Goal: Use online tool/utility: Use online tool/utility

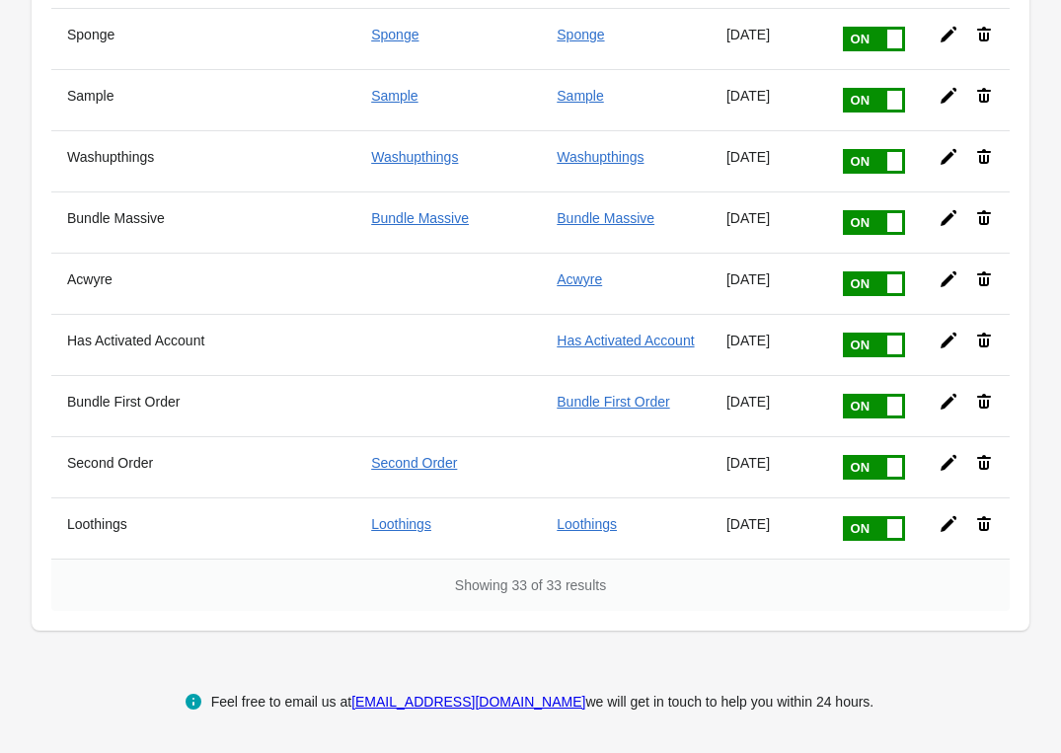
scroll to position [1762, 0]
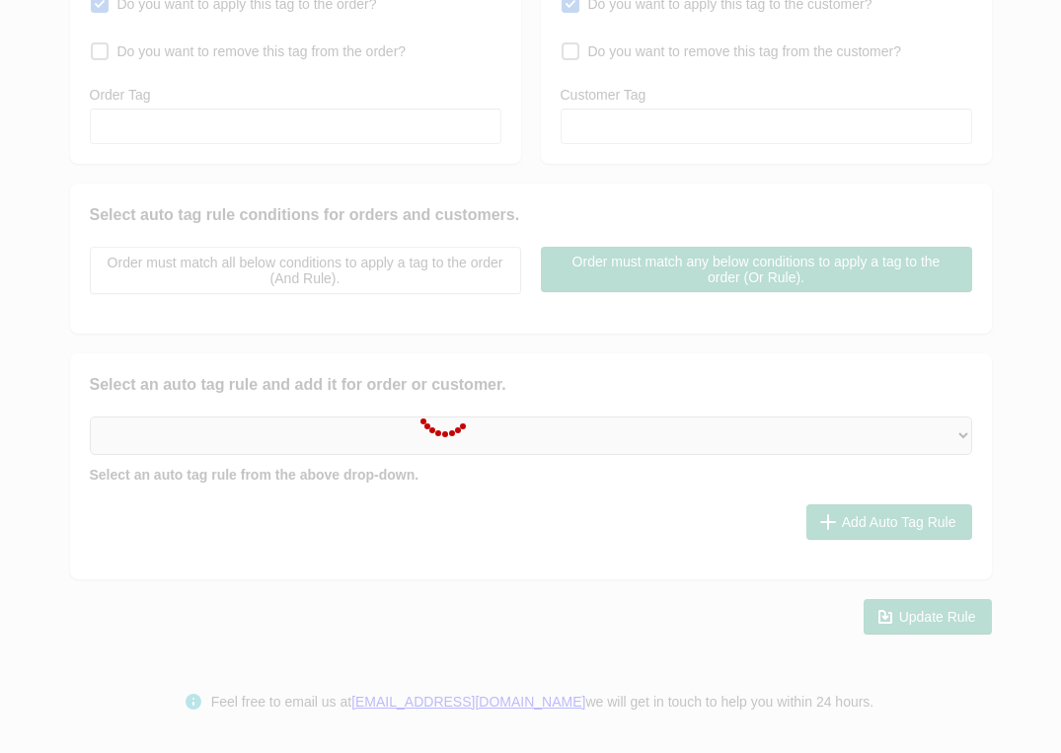
type input "Bundle"
checkbox input "true"
type input "Bundle"
checkbox input "true"
type input "Bundle"
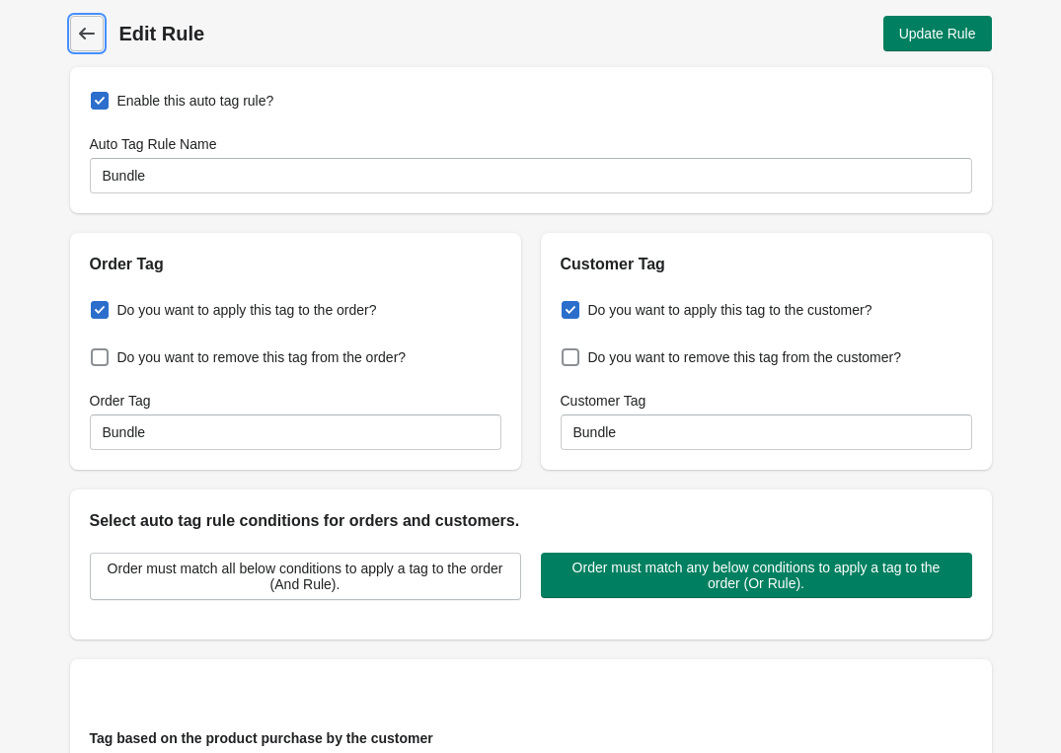
click at [93, 37] on icon at bounding box center [87, 34] width 20 height 20
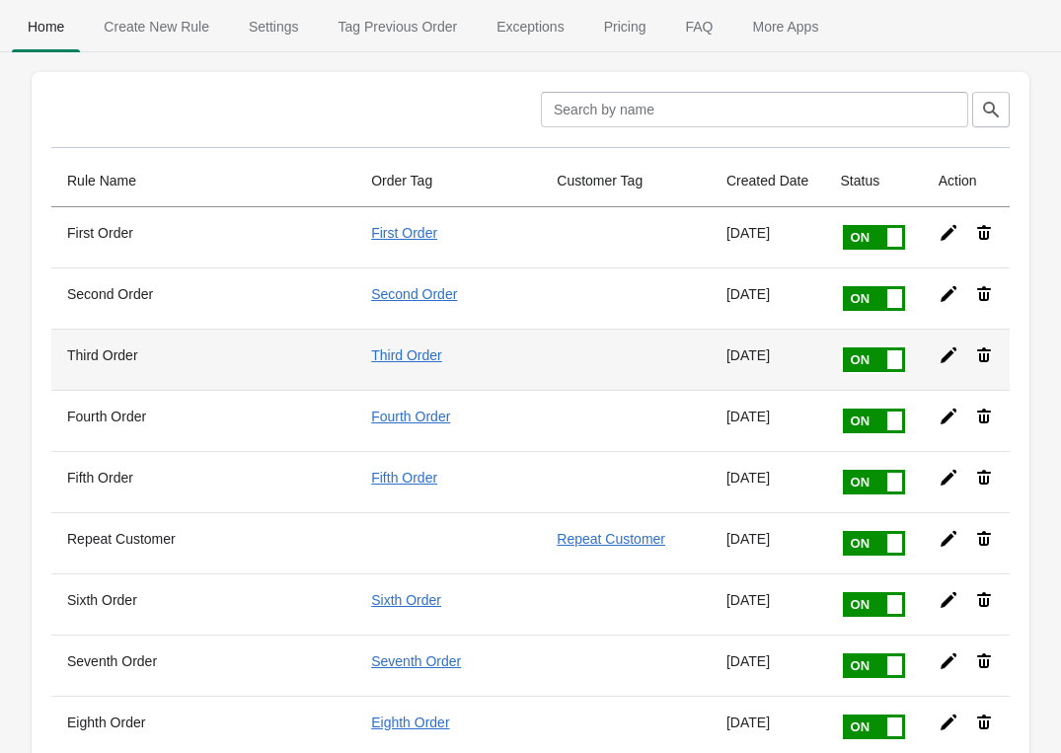
scroll to position [460, 0]
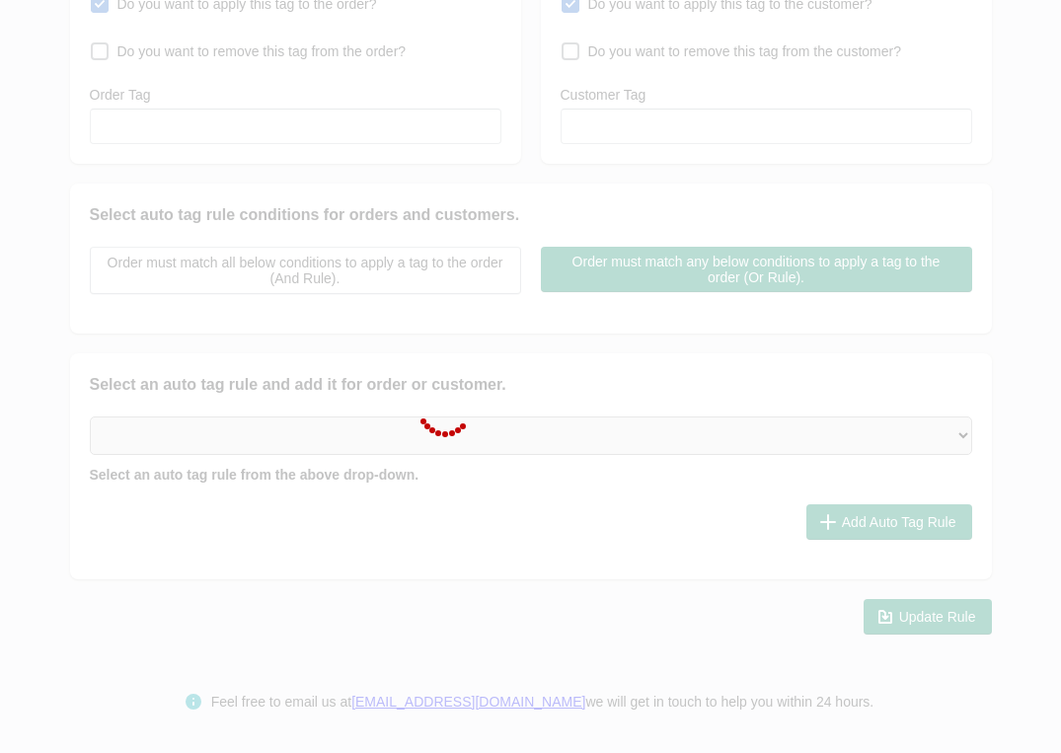
type input "Sprays"
checkbox input "true"
type input "Sprays"
checkbox input "true"
type input "Sprays"
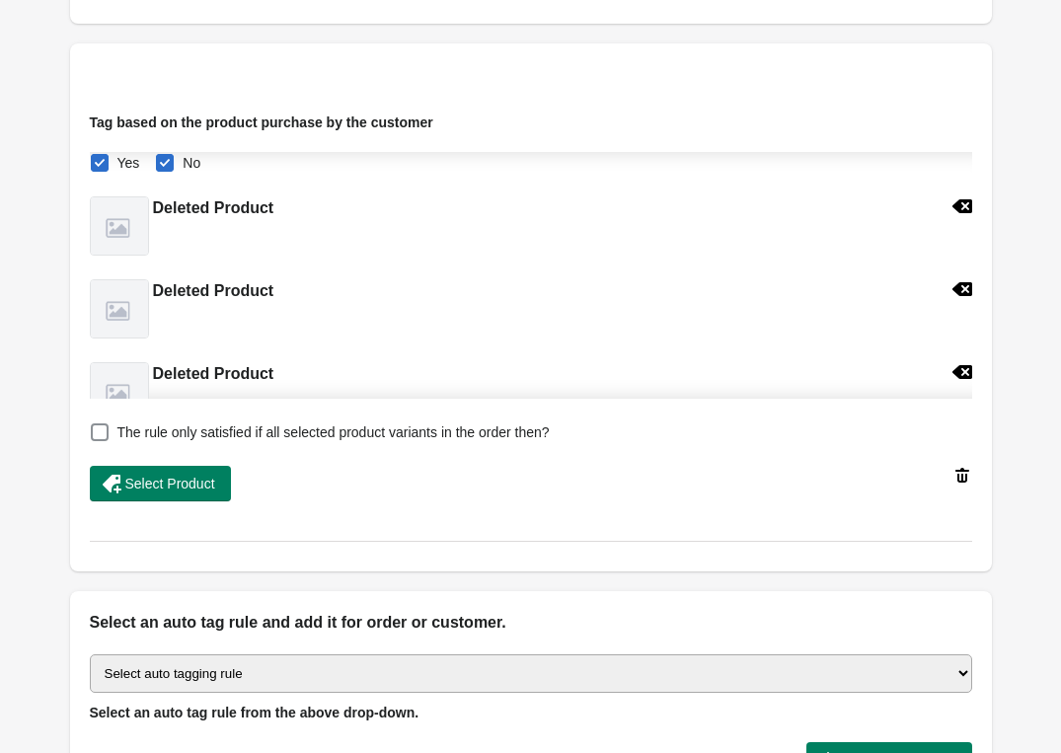
scroll to position [1367, 0]
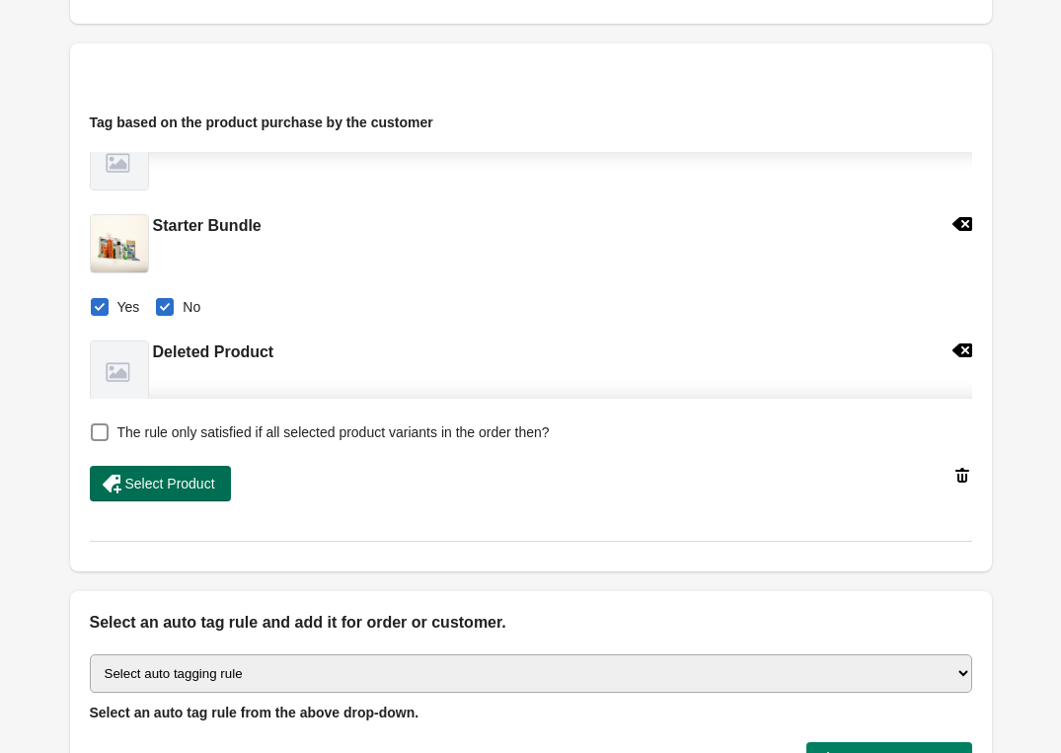
click at [177, 494] on button "Select Product" at bounding box center [160, 484] width 141 height 36
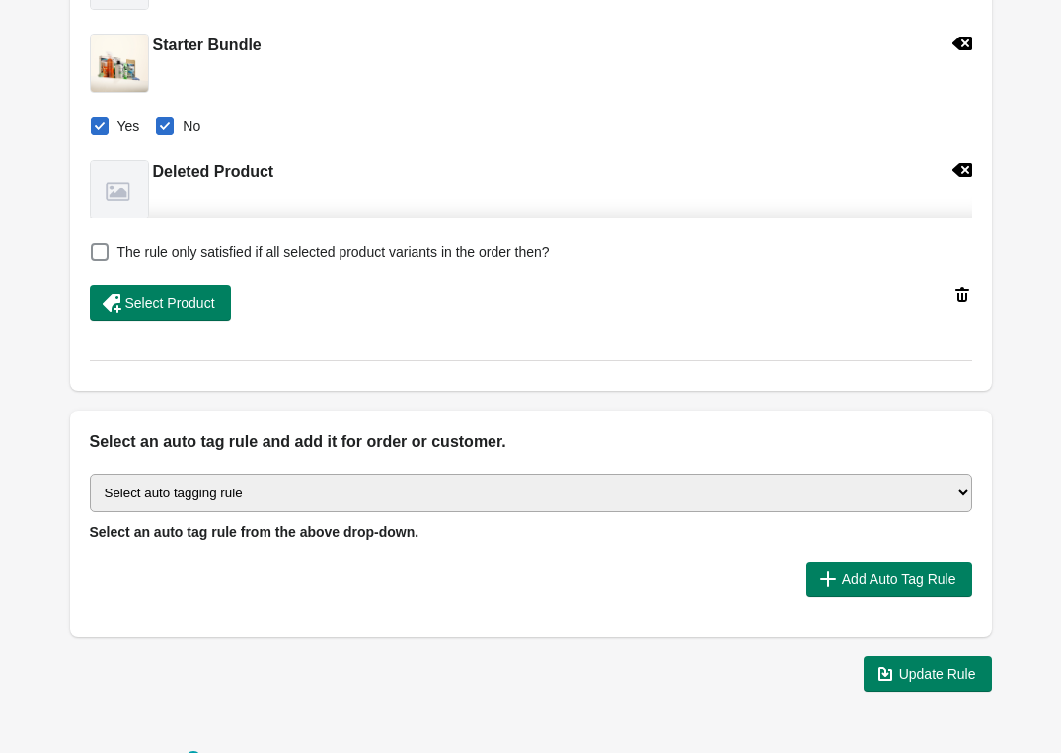
scroll to position [854, 0]
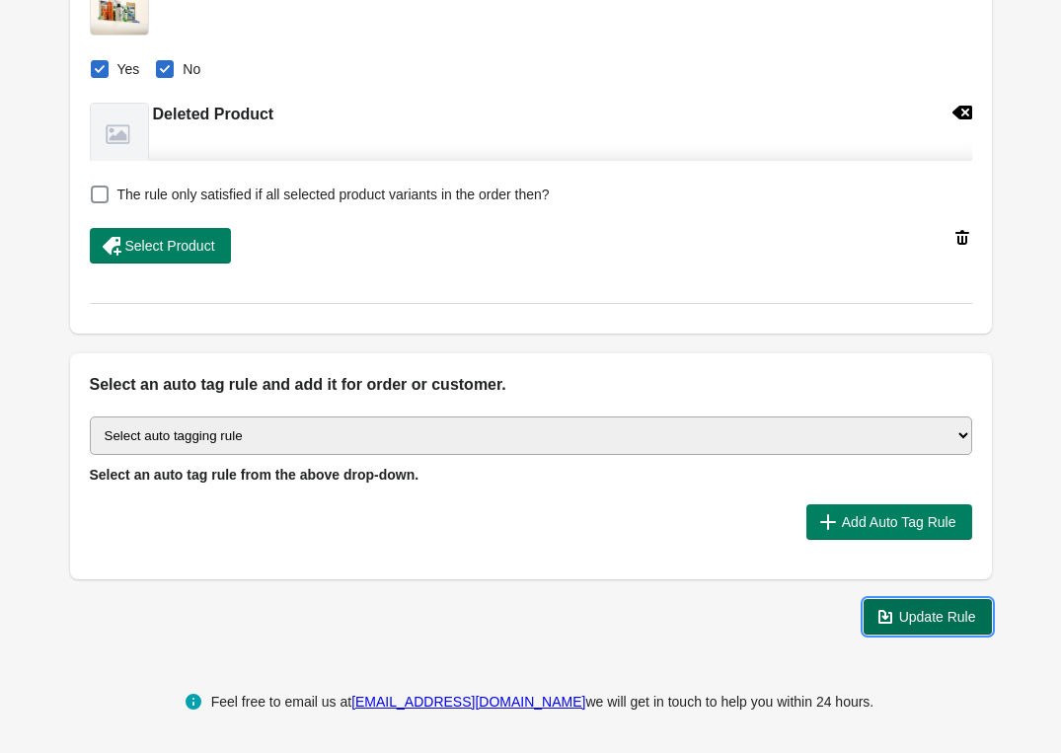
click at [899, 609] on span "Update Rule" at bounding box center [937, 617] width 77 height 16
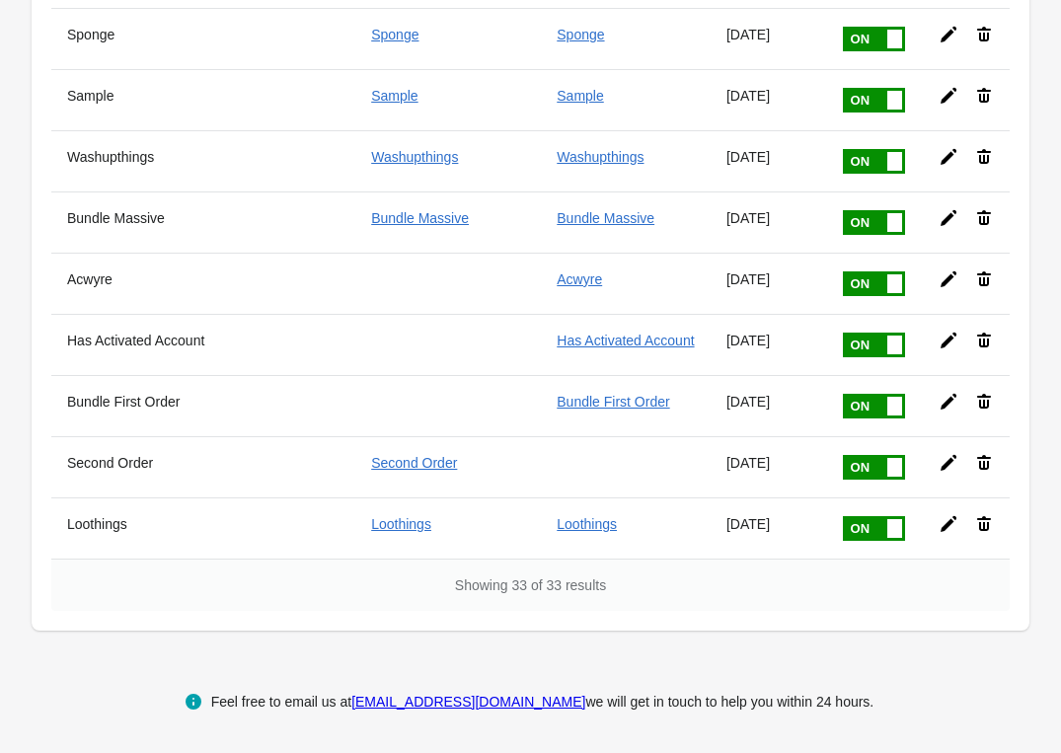
scroll to position [2387, 0]
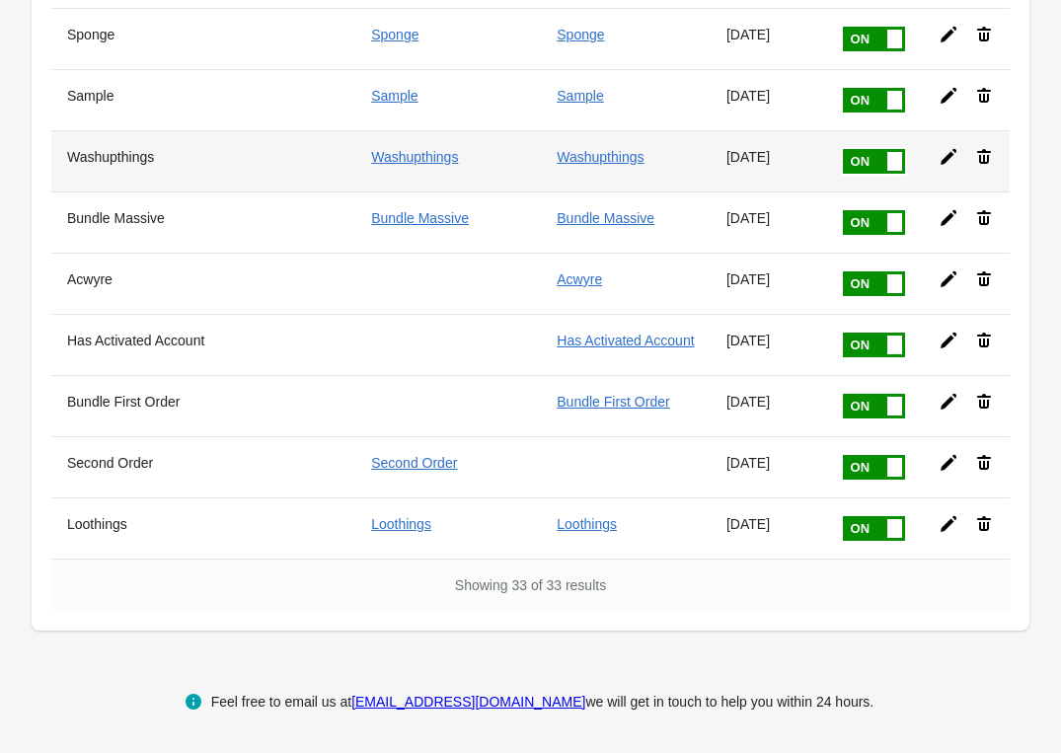
click at [956, 147] on icon at bounding box center [949, 157] width 20 height 20
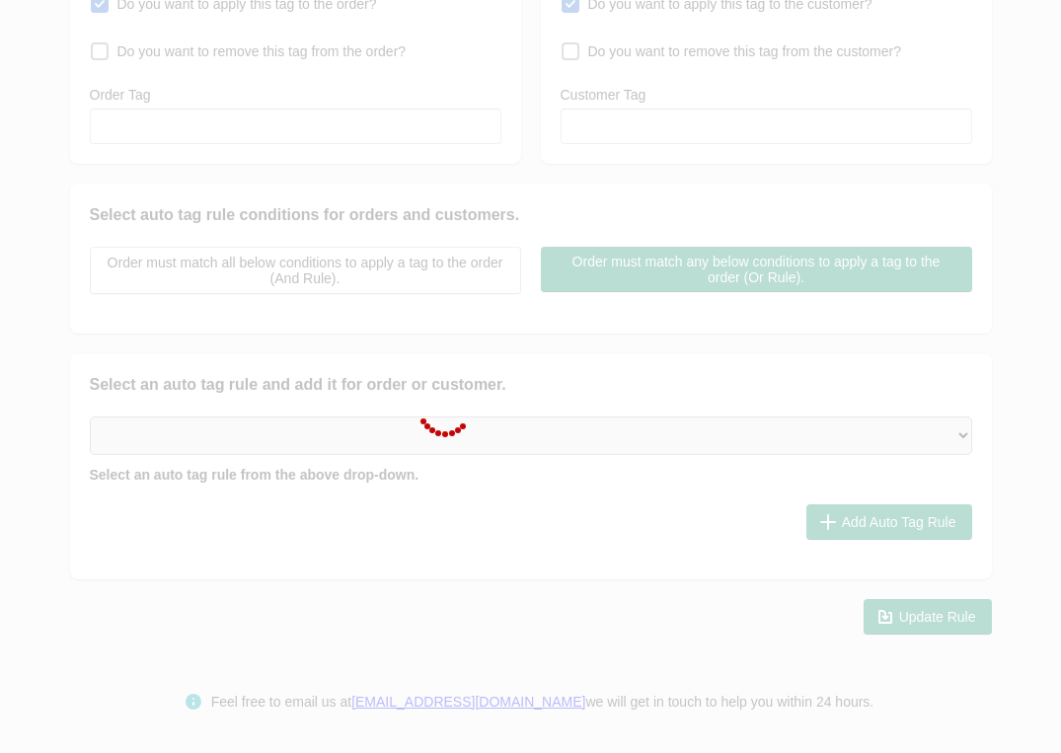
type input "Washupthings"
checkbox input "true"
type input "Washupthings"
checkbox input "true"
type input "Washupthings"
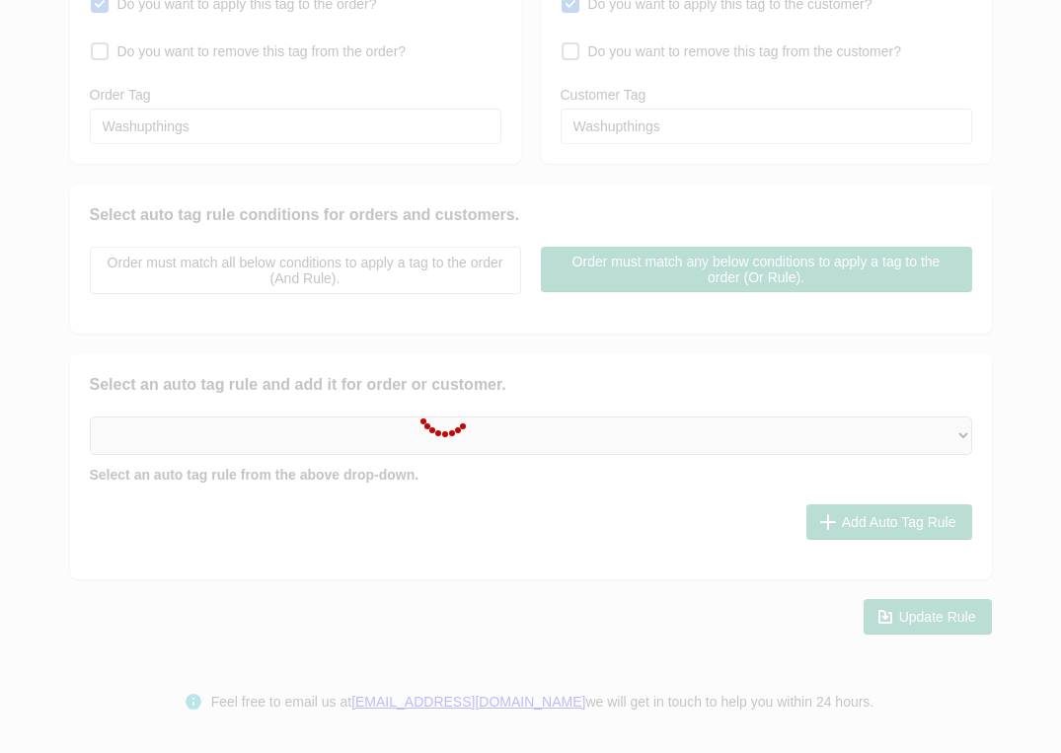
scroll to position [854, 0]
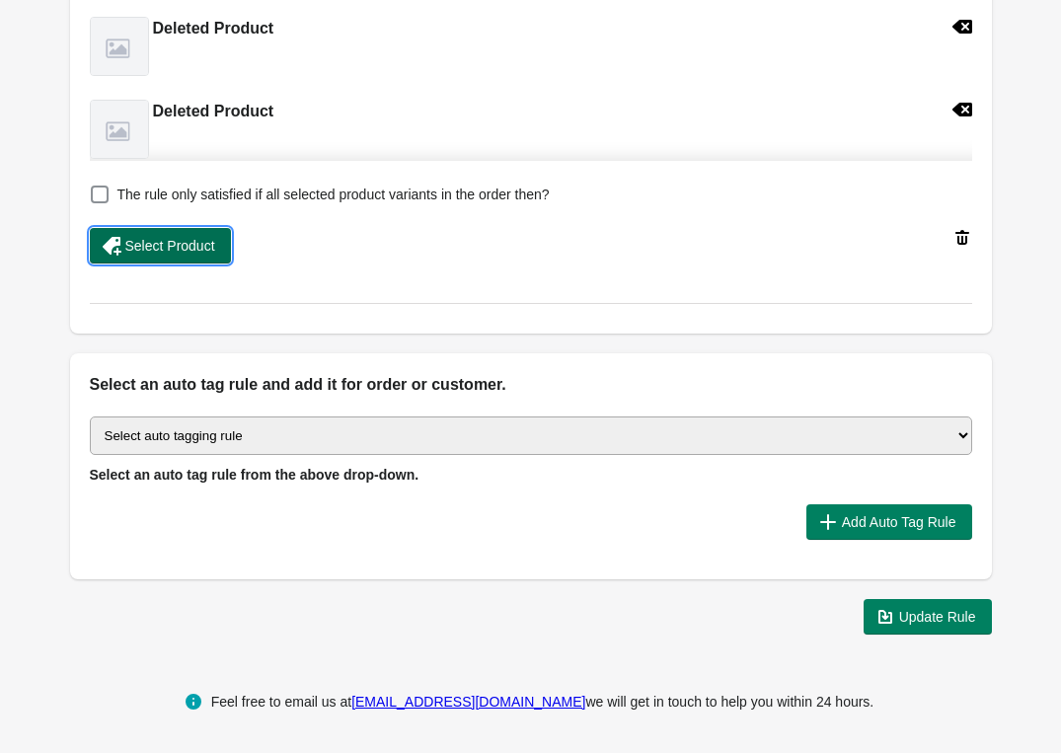
click at [201, 243] on span "Select Product" at bounding box center [170, 246] width 90 height 16
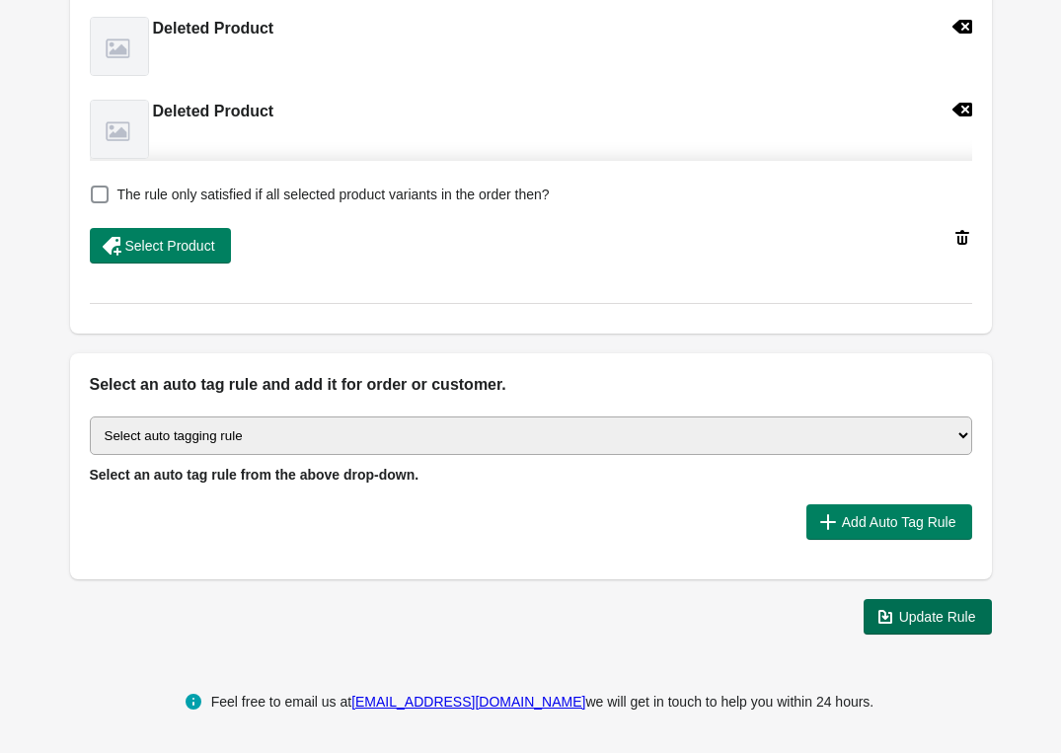
click at [924, 612] on span "Update Rule" at bounding box center [937, 617] width 77 height 16
